Goal: Browse casually: Explore the website without a specific task or goal

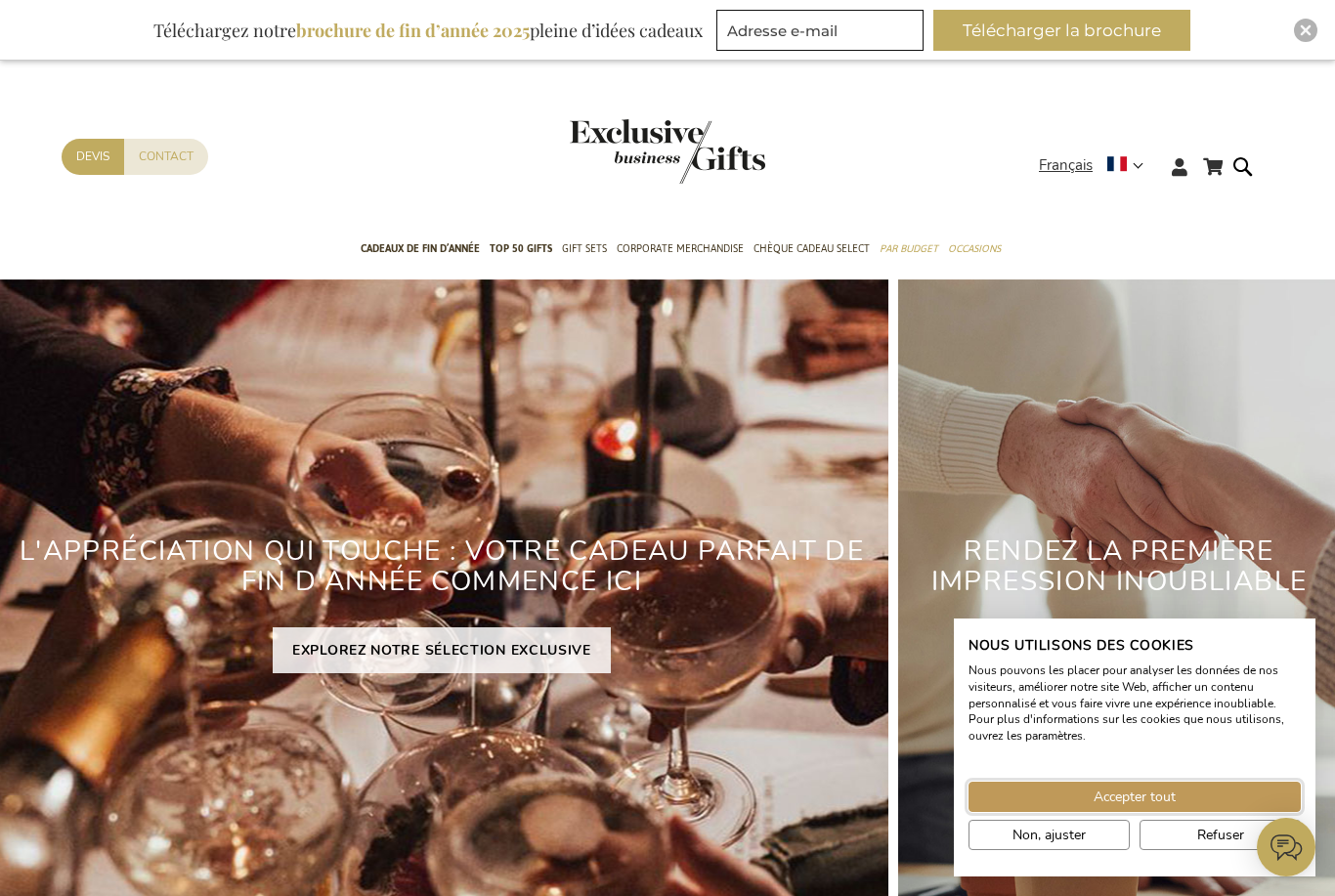
click at [1157, 796] on span "Accepter tout" at bounding box center [1134, 796] width 82 height 21
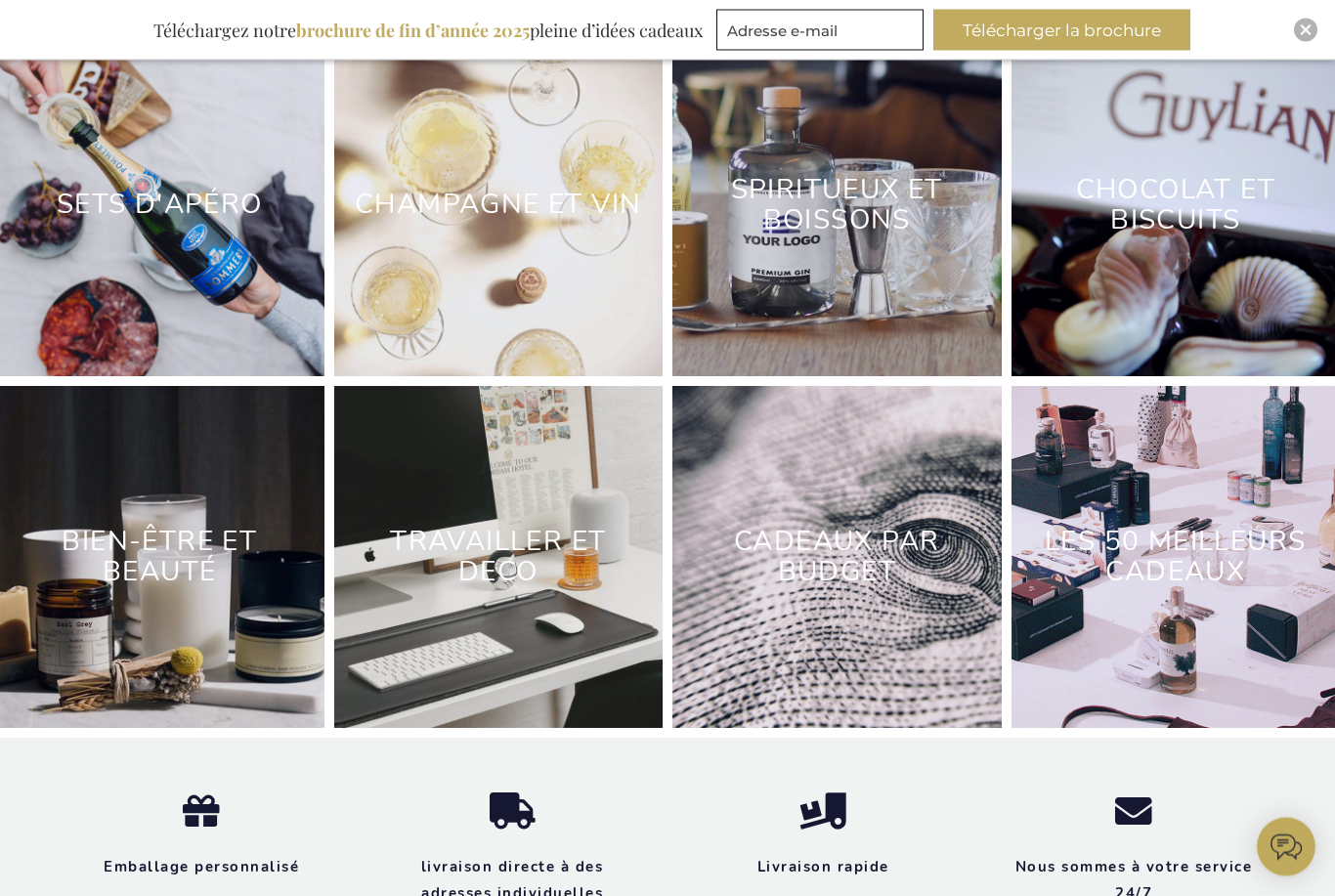
scroll to position [5743, 0]
click at [1222, 569] on link "LES 50 MEILLEURS CADEAUX" at bounding box center [1175, 556] width 261 height 67
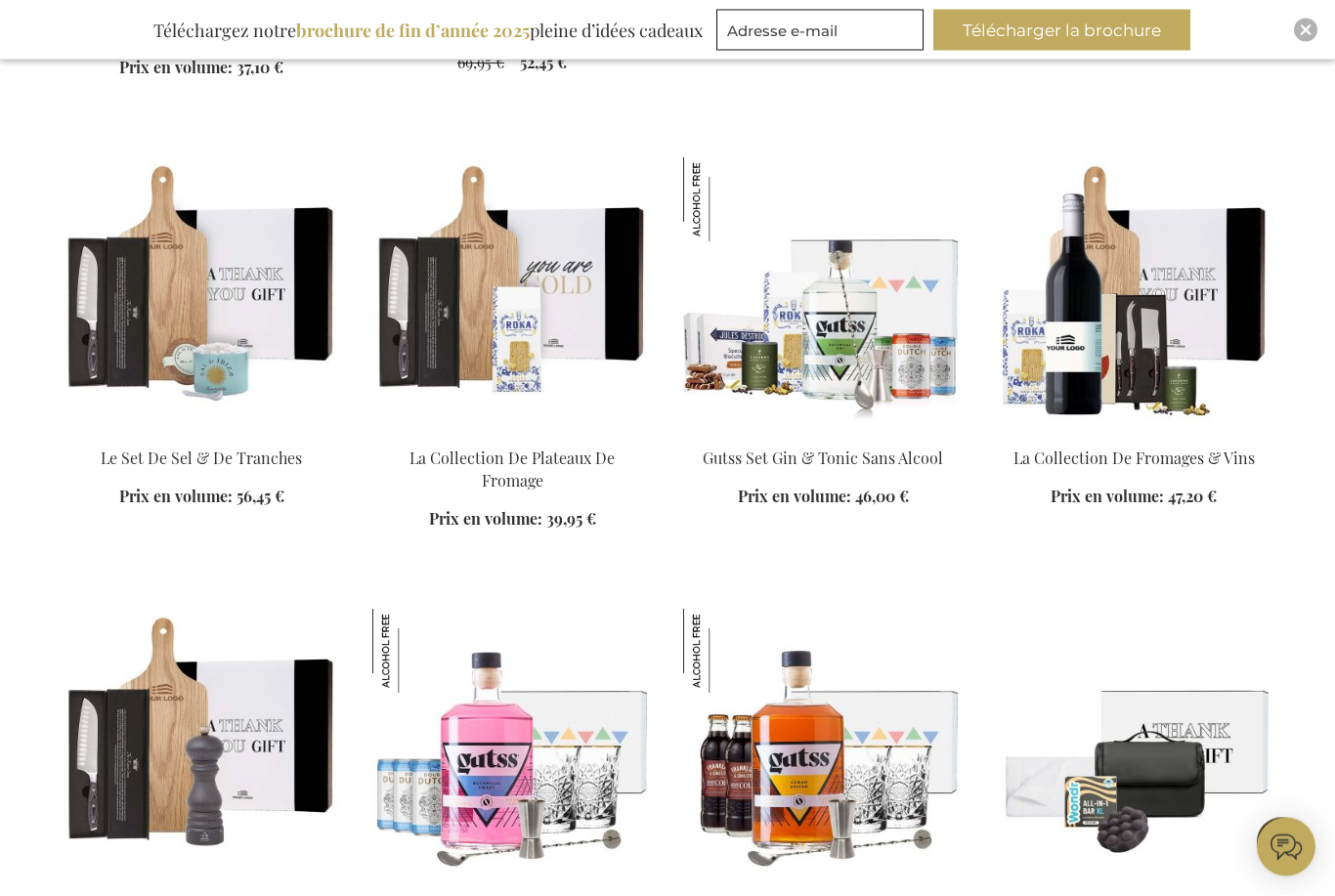
scroll to position [1617, 0]
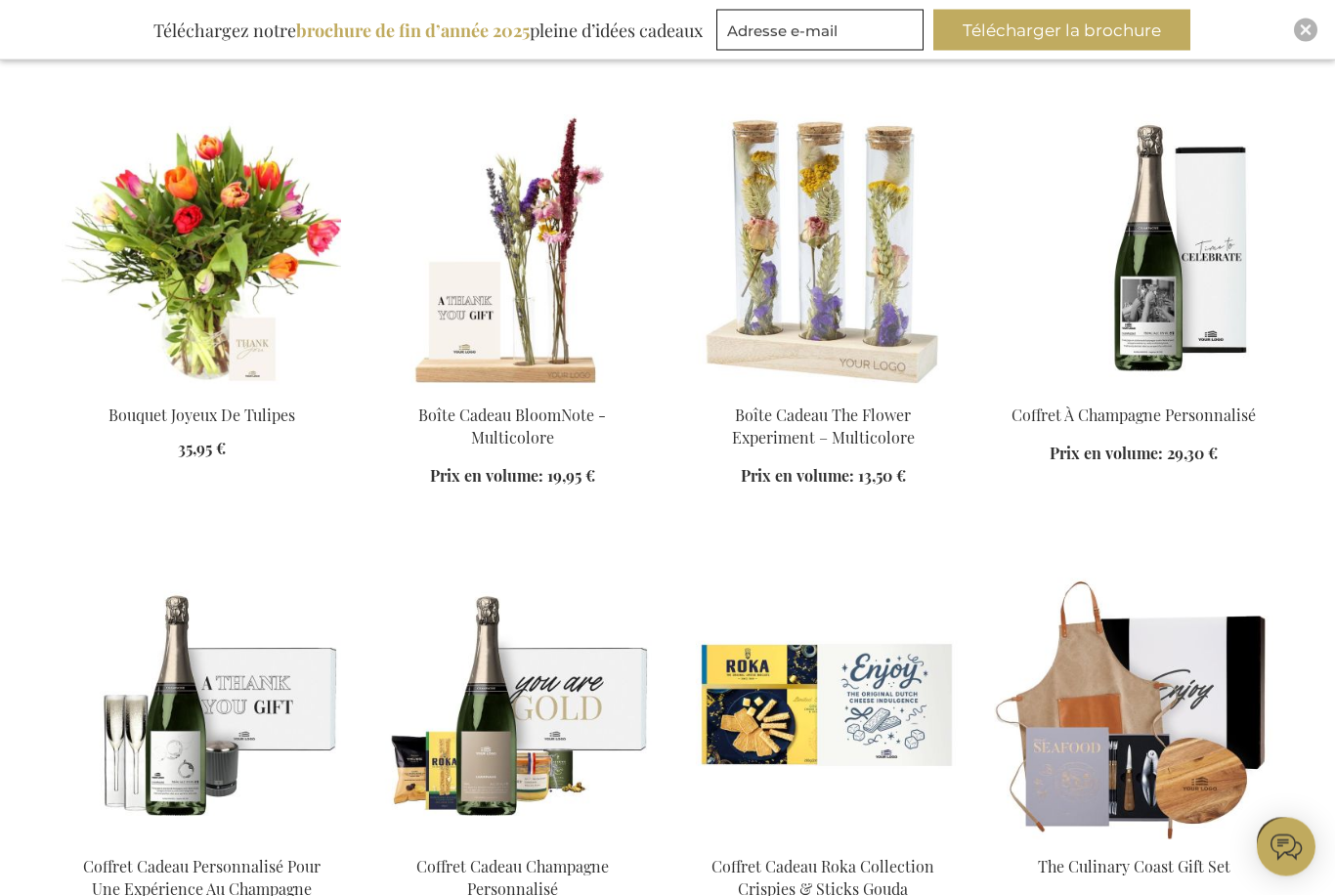
scroll to position [3466, 0]
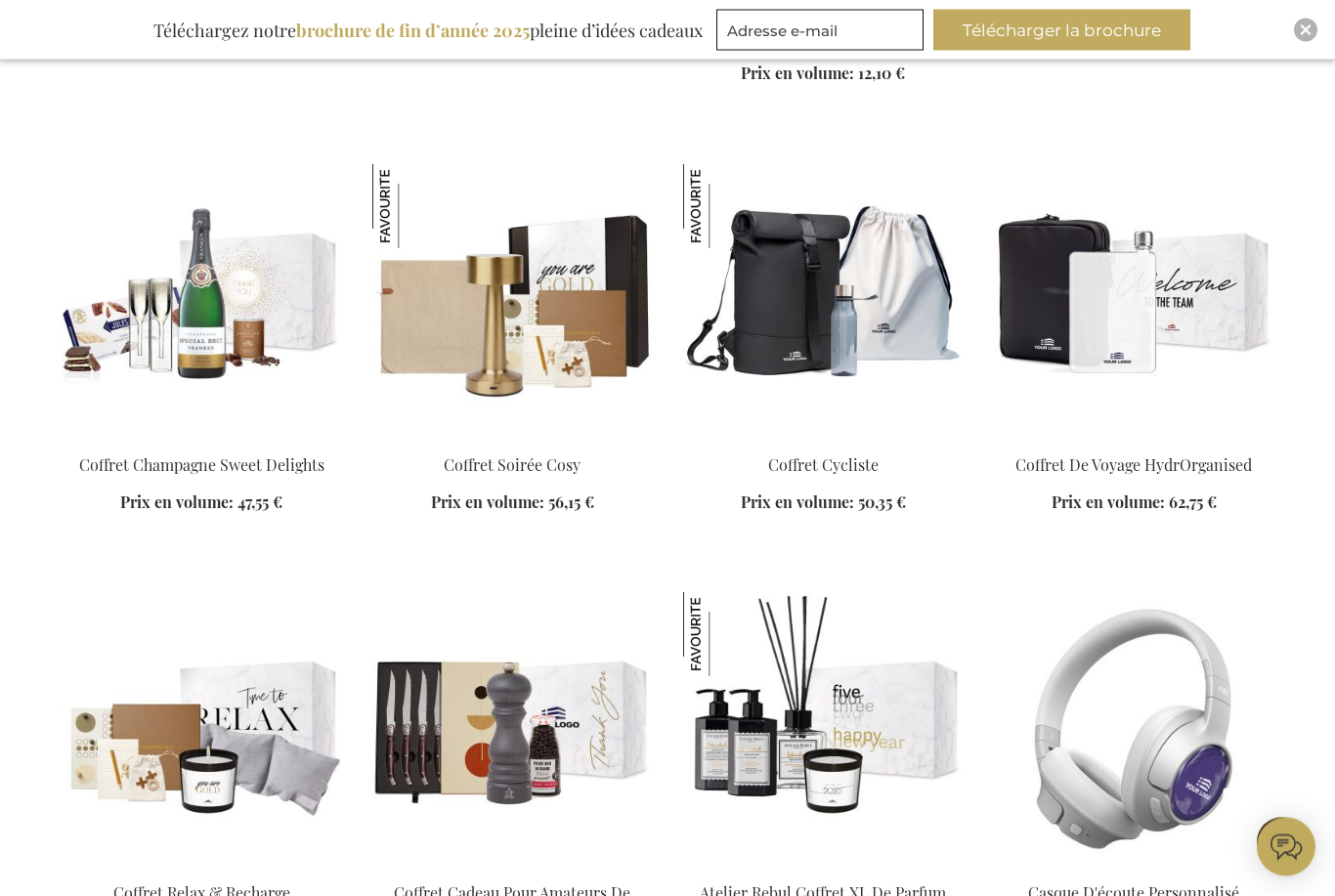
scroll to position [5649, 0]
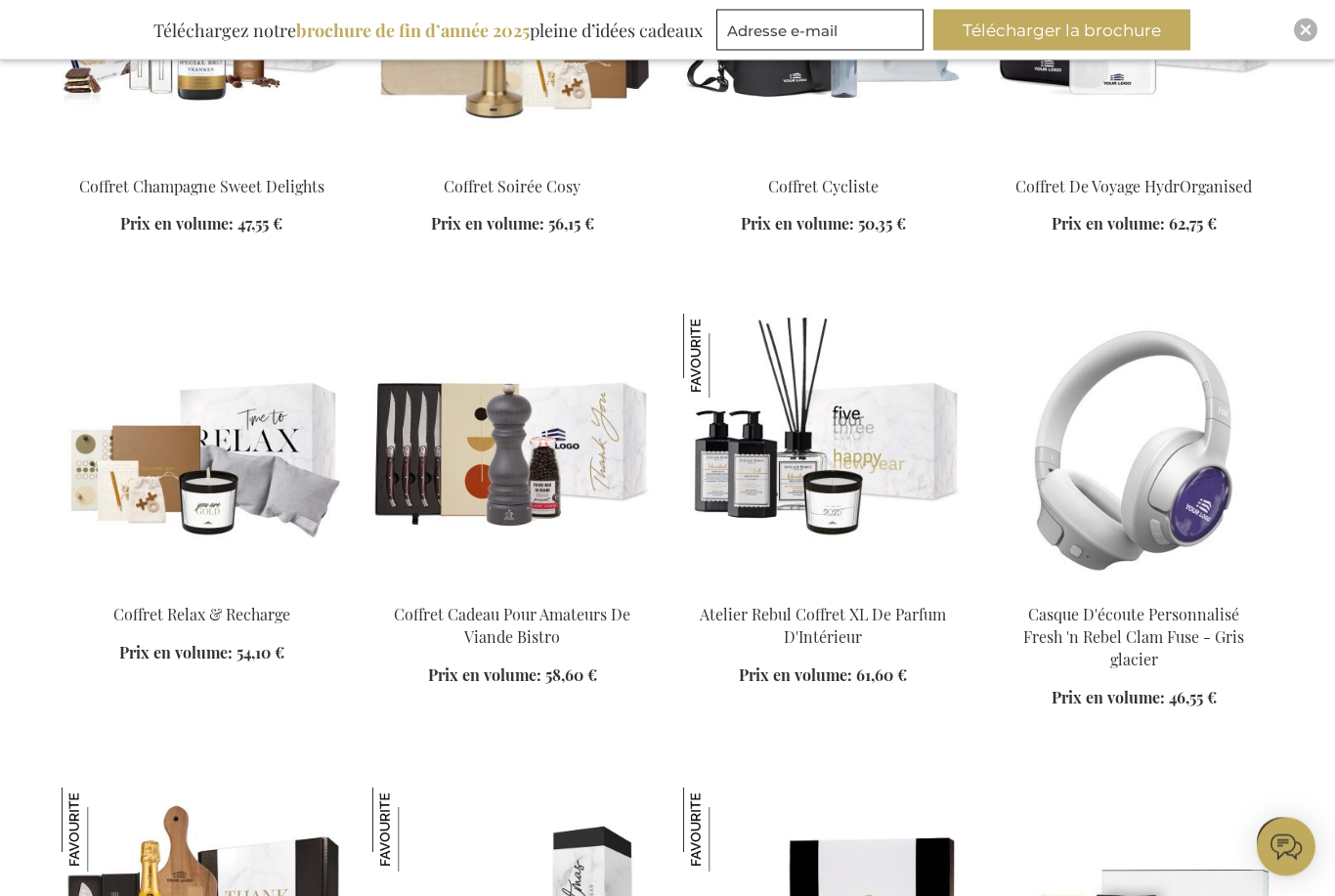
scroll to position [5927, 0]
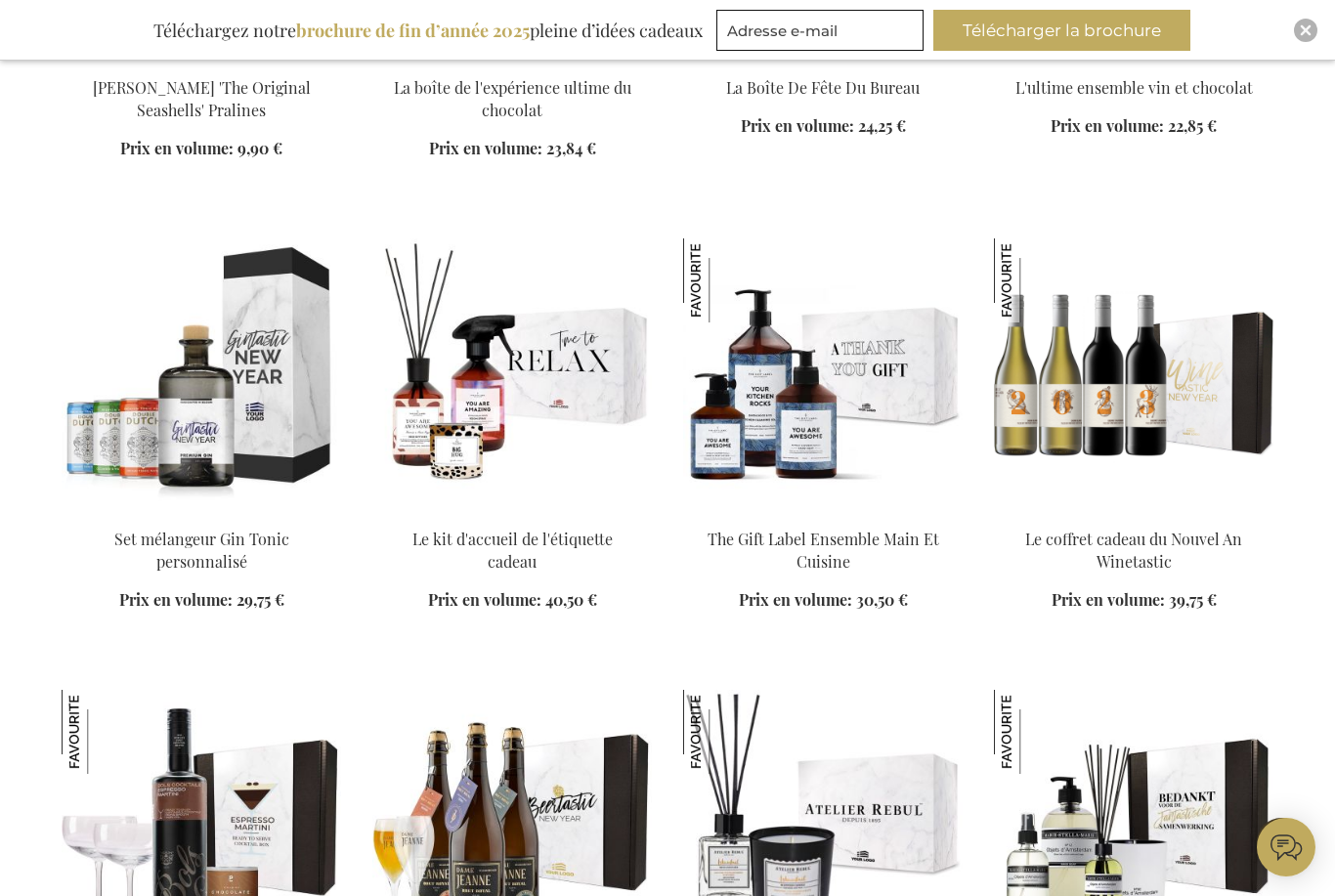
scroll to position [14655, 0]
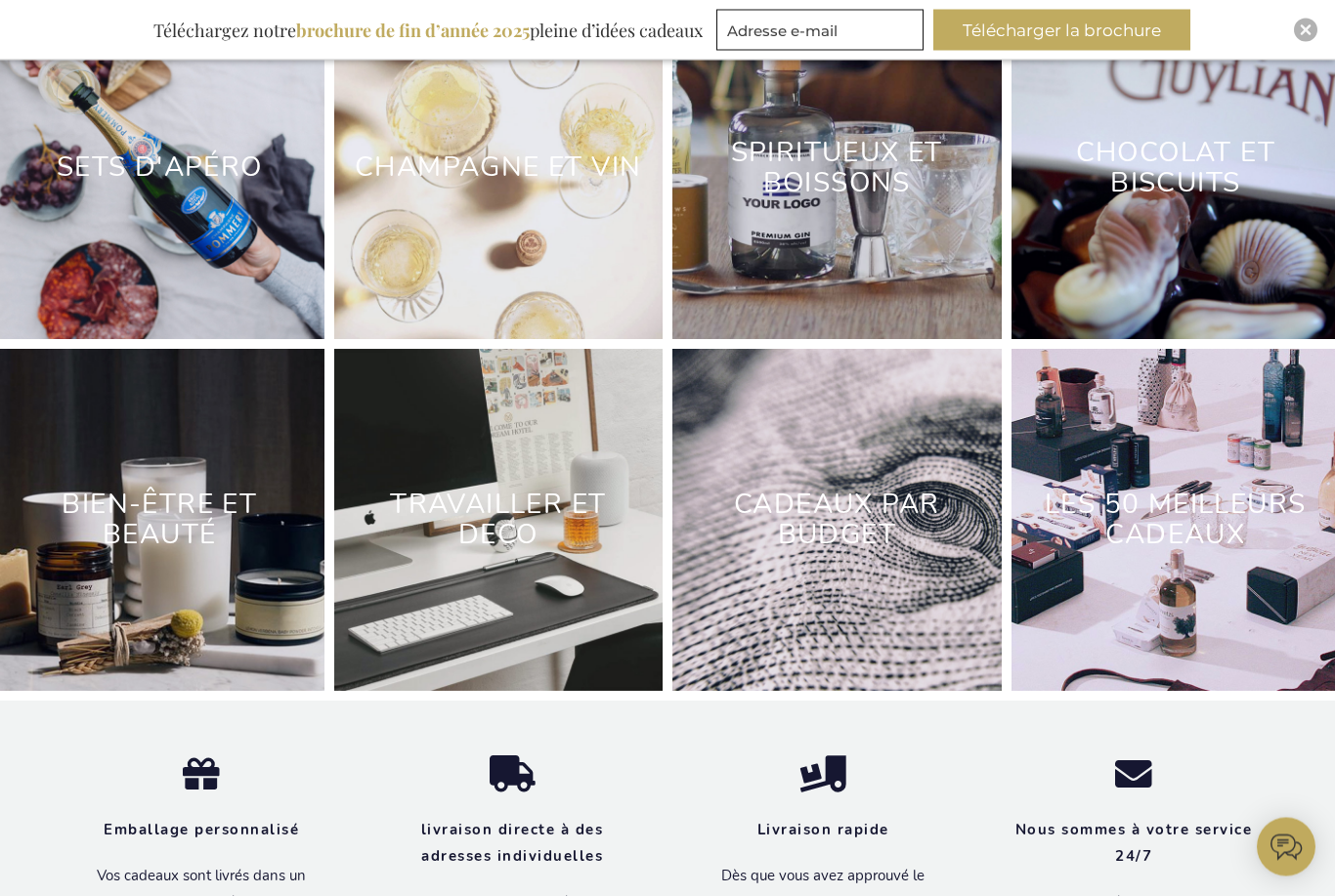
scroll to position [5780, 0]
click at [156, 497] on link "Bien-être et beauté" at bounding box center [159, 520] width 196 height 67
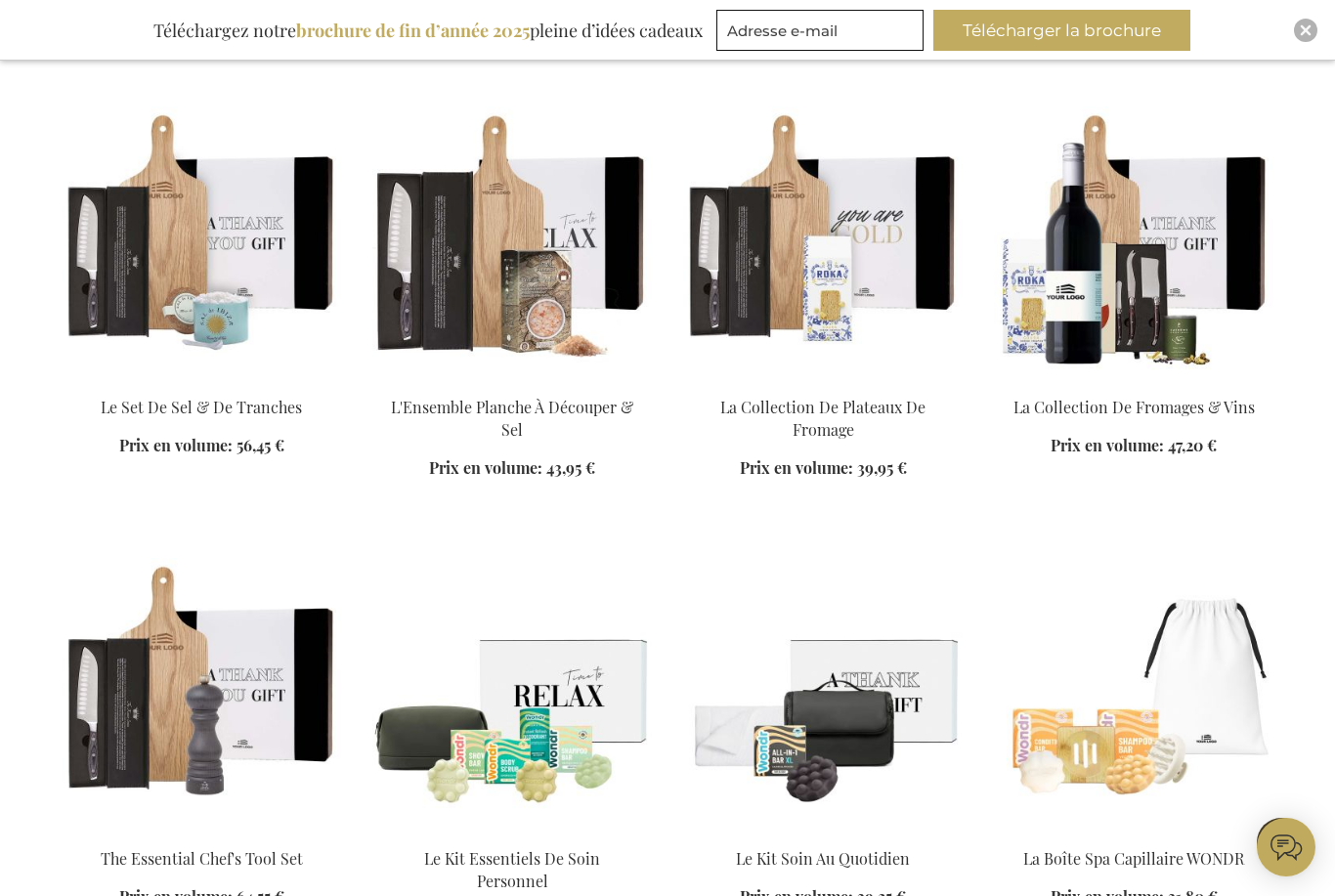
scroll to position [1225, 0]
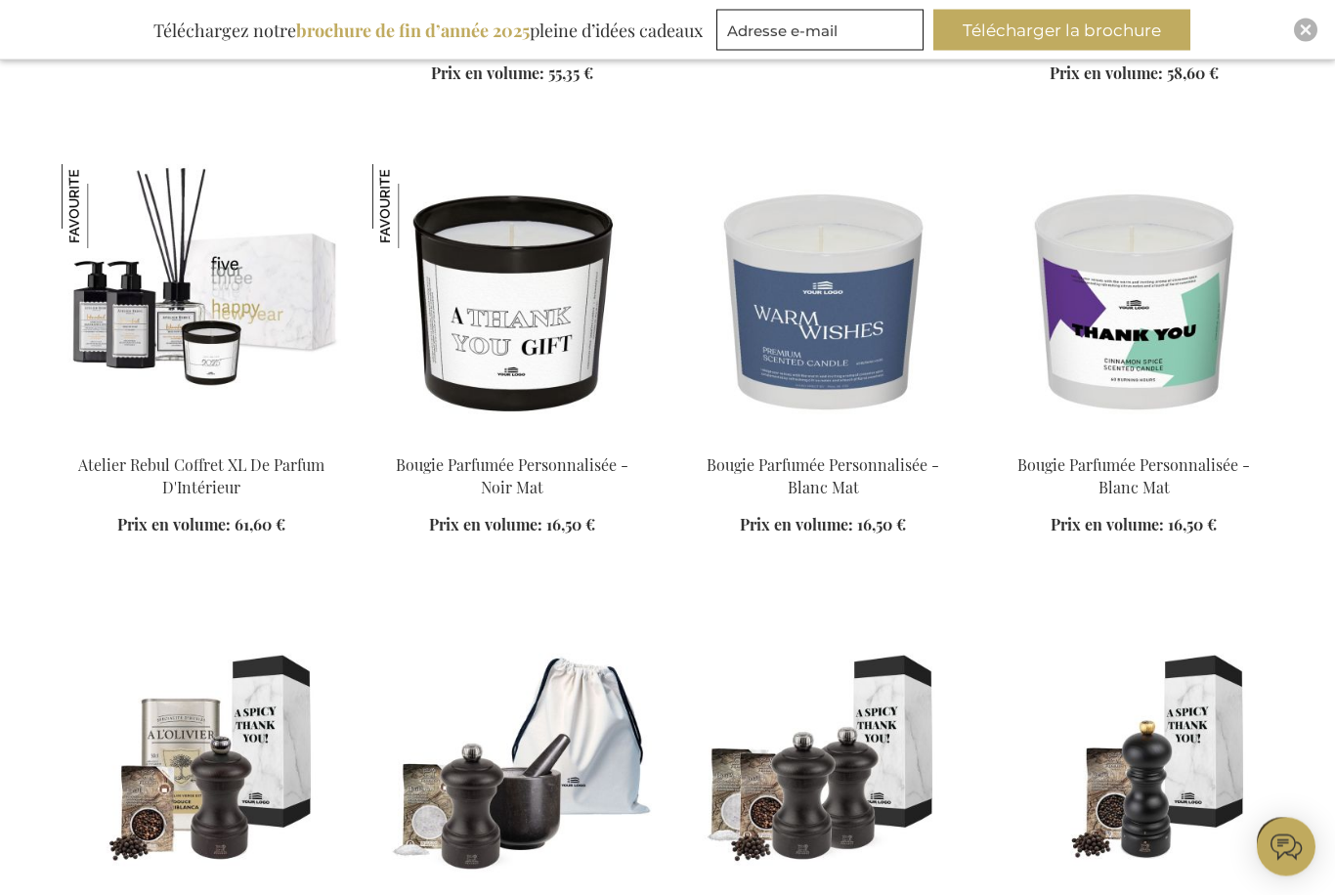
scroll to position [5339, 0]
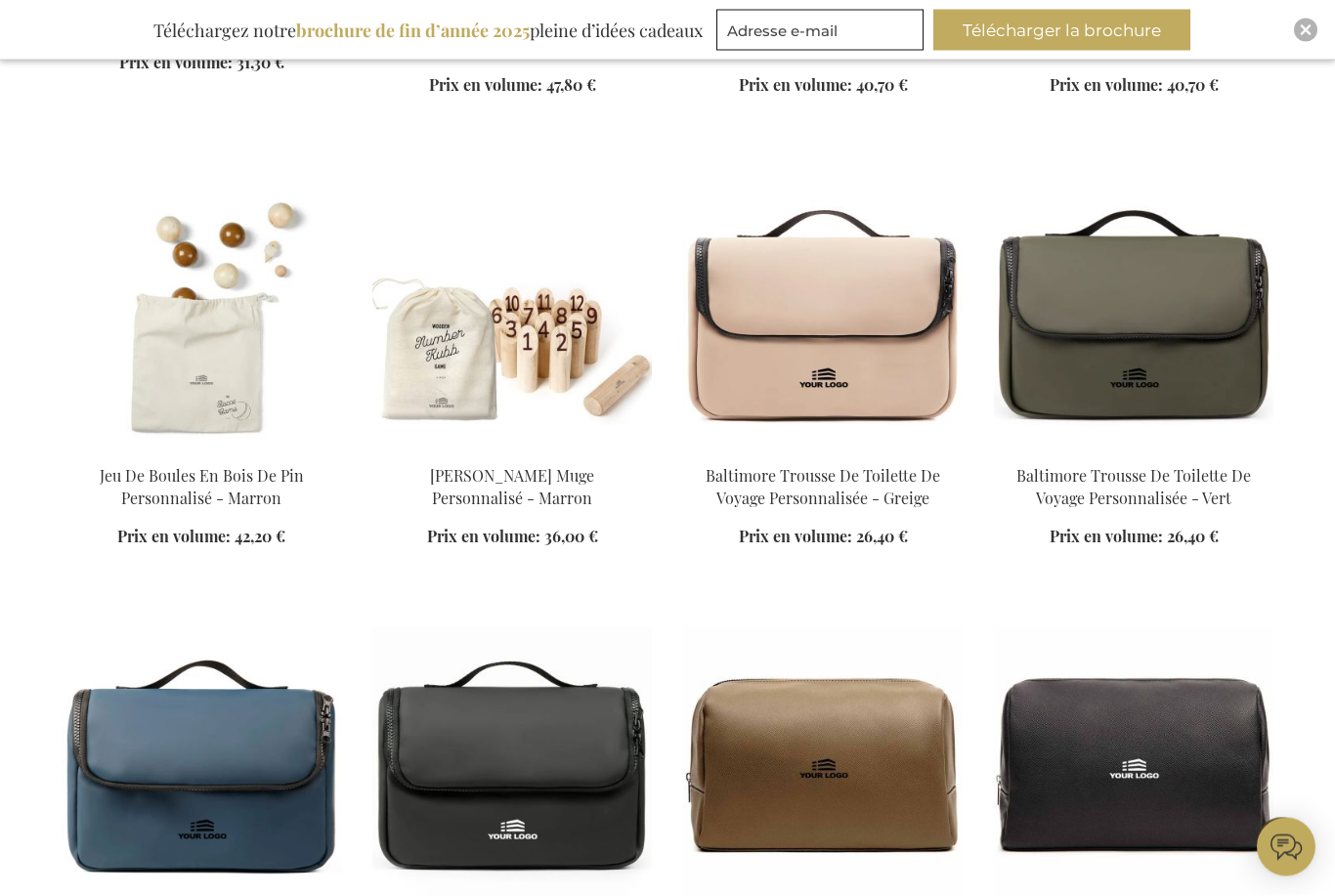
scroll to position [6521, 0]
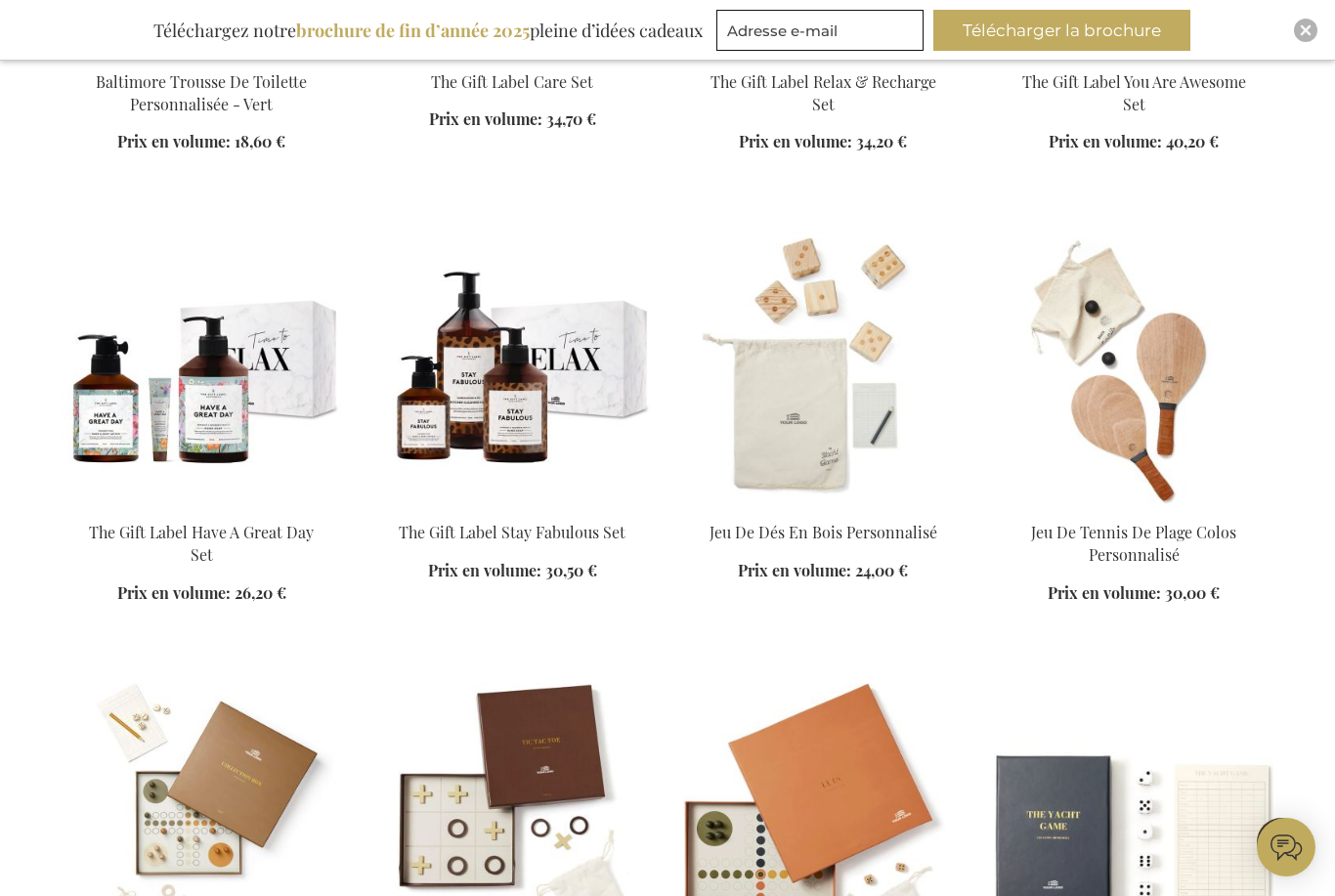
scroll to position [8783, 0]
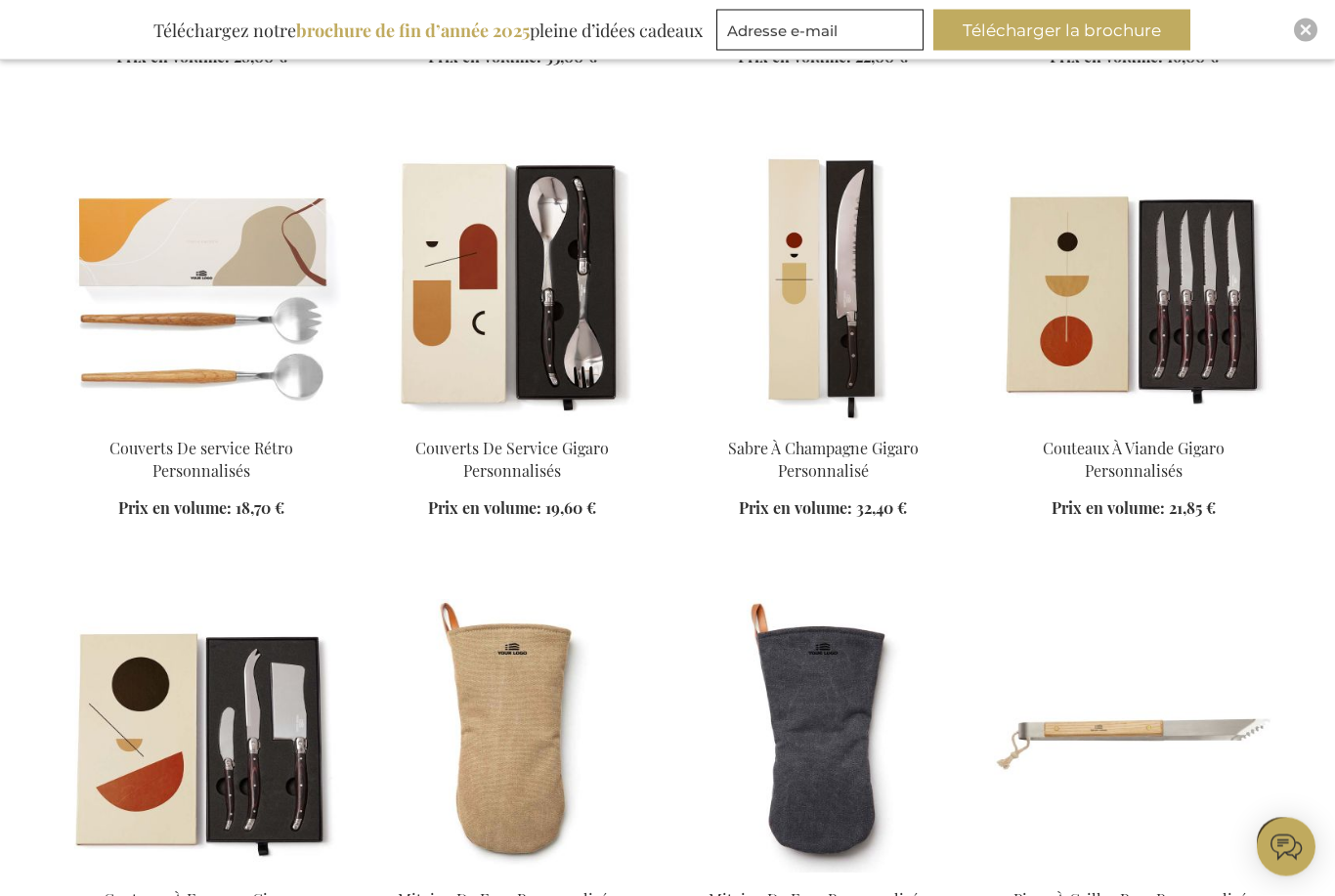
scroll to position [16161, 0]
